Goal: Participate in discussion

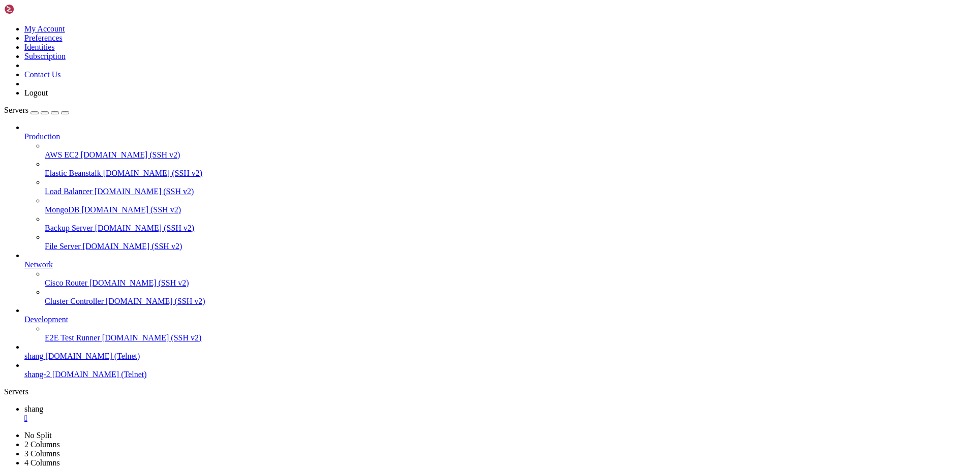
scroll to position [1822, 0]
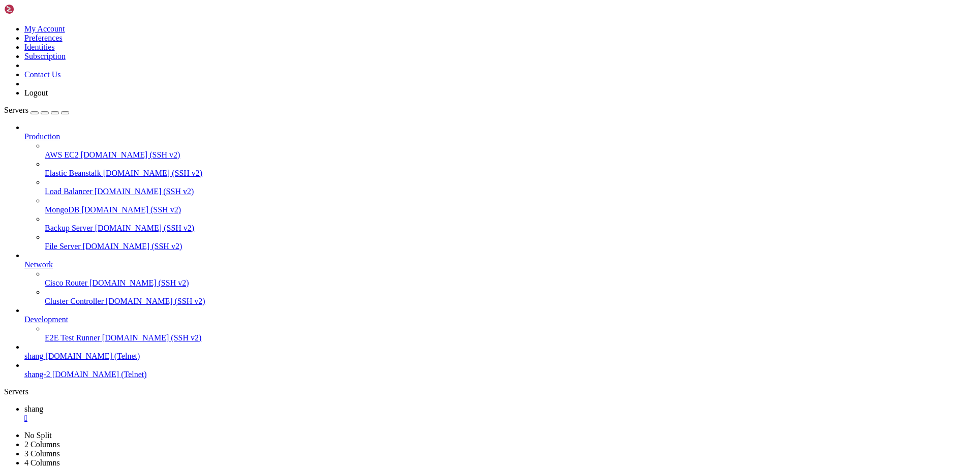
drag, startPoint x: 473, startPoint y: 951, endPoint x: 822, endPoint y: 956, distance: 349.2
drag, startPoint x: 42, startPoint y: 944, endPoint x: 600, endPoint y: 974, distance: 558.4
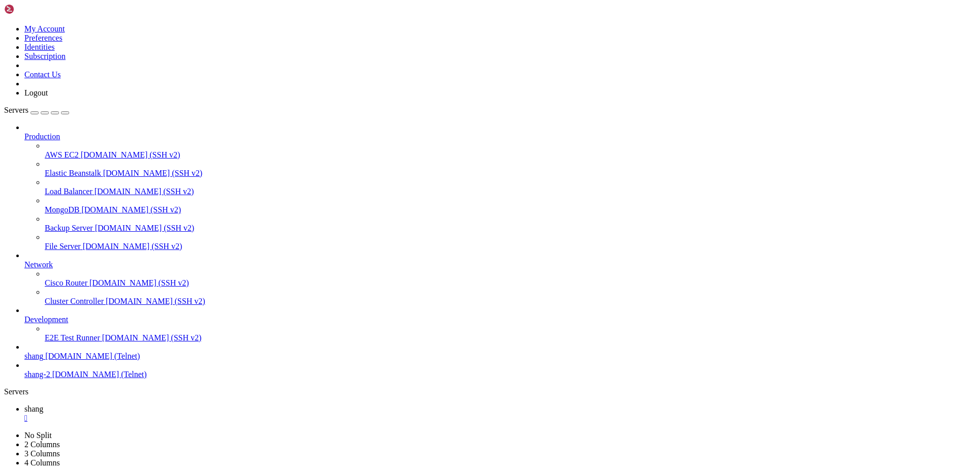
scroll to position [2257, 0]
drag, startPoint x: 500, startPoint y: 962, endPoint x: 119, endPoint y: 886, distance: 388.6
drag, startPoint x: 35, startPoint y: 871, endPoint x: 55, endPoint y: 880, distance: 22.1
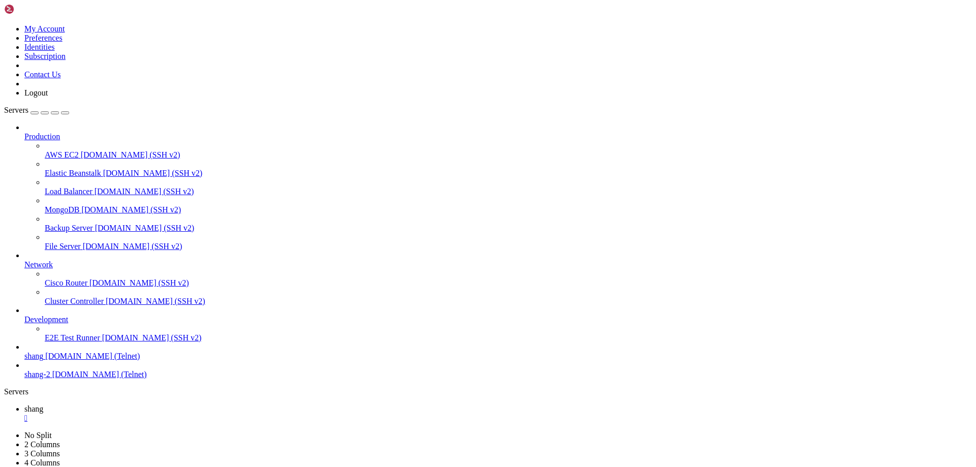
drag, startPoint x: 55, startPoint y: 880, endPoint x: 650, endPoint y: 930, distance: 596.8
drag, startPoint x: 563, startPoint y: 905, endPoint x: 35, endPoint y: 876, distance: 528.4
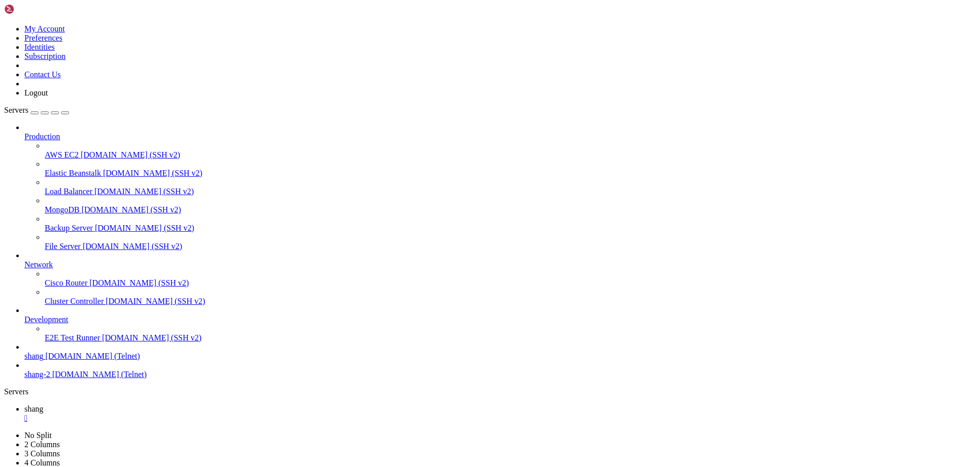
scroll to position [2402, 0]
drag, startPoint x: 8, startPoint y: 859, endPoint x: 816, endPoint y: 903, distance: 809.4
drag, startPoint x: 367, startPoint y: 929, endPoint x: 633, endPoint y: 947, distance: 266.5
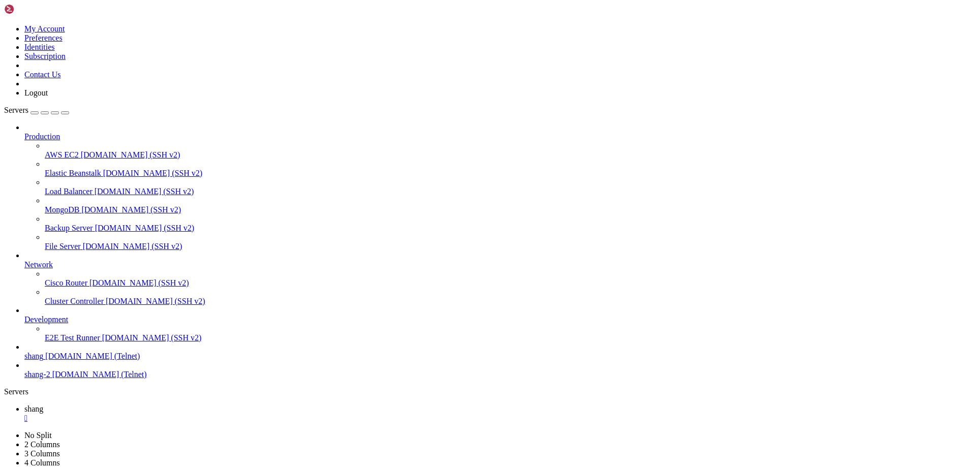
drag, startPoint x: 118, startPoint y: 928, endPoint x: 661, endPoint y: 963, distance: 543.5
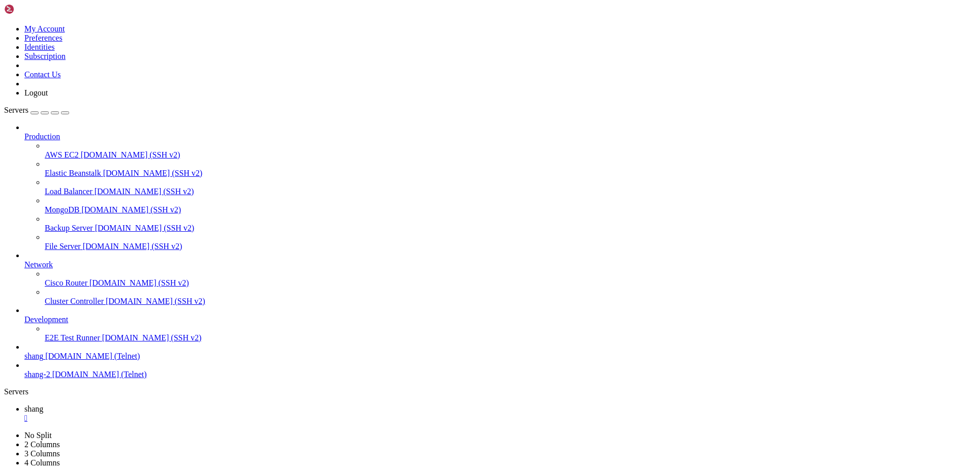
drag, startPoint x: 365, startPoint y: 966, endPoint x: 192, endPoint y: 962, distance: 173.4
drag, startPoint x: 348, startPoint y: 967, endPoint x: 45, endPoint y: 911, distance: 308.0
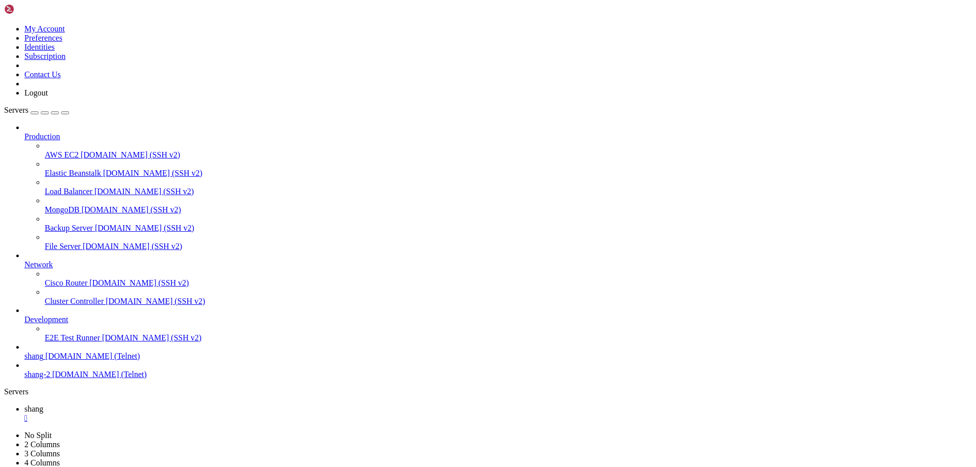
scroll to position [2775, 0]
drag, startPoint x: 54, startPoint y: 914, endPoint x: 20, endPoint y: 925, distance: 35.2
drag, startPoint x: 45, startPoint y: 800, endPoint x: 357, endPoint y: 853, distance: 316.2
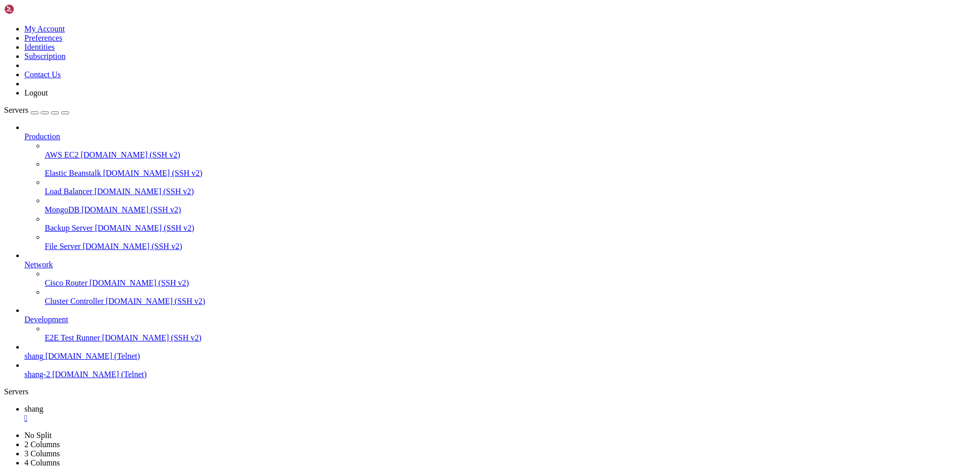
scroll to position [3248, 0]
